Goal: Information Seeking & Learning: Learn about a topic

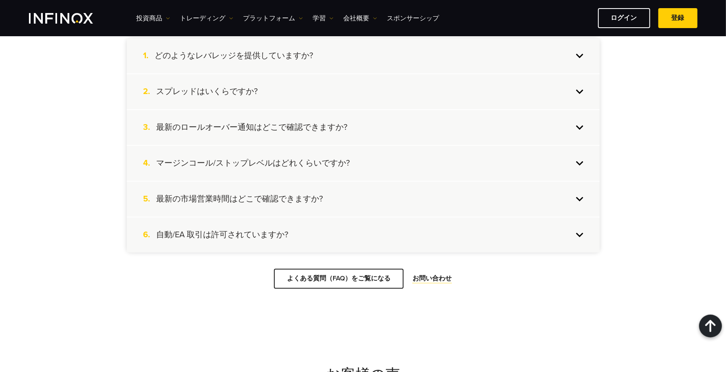
scroll to position [1969, 0]
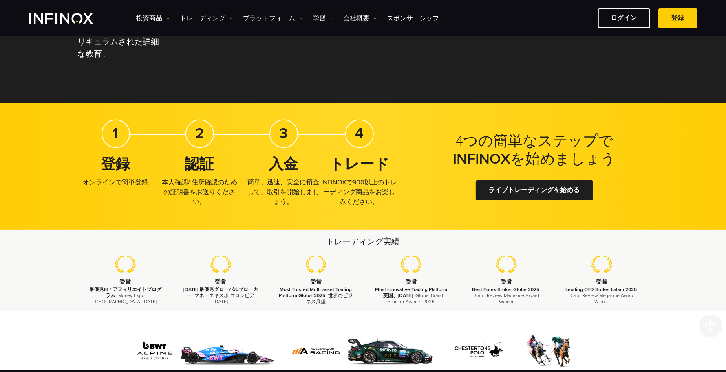
scroll to position [1377, 0]
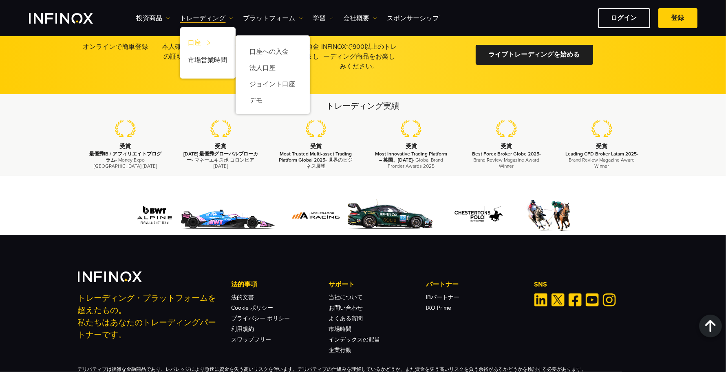
click at [207, 42] on img at bounding box center [208, 42] width 11 height 15
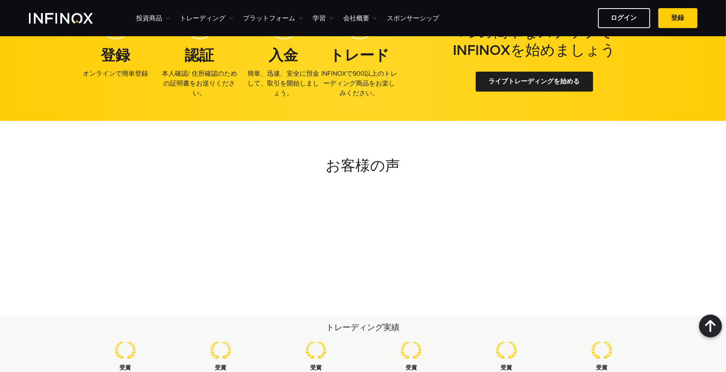
scroll to position [1375, 0]
